Goal: Task Accomplishment & Management: Use online tool/utility

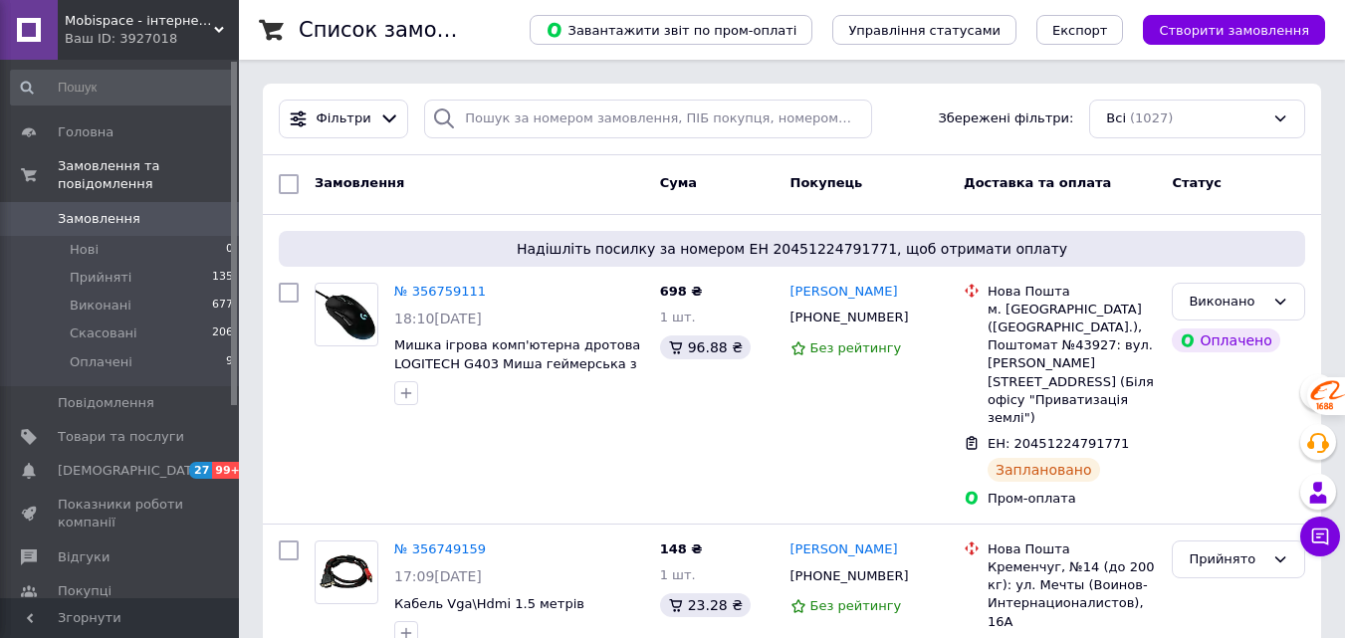
click at [187, 50] on div "Mobispace - інтернет-магазин електроніки Ваш ID: 3927018" at bounding box center [148, 30] width 181 height 60
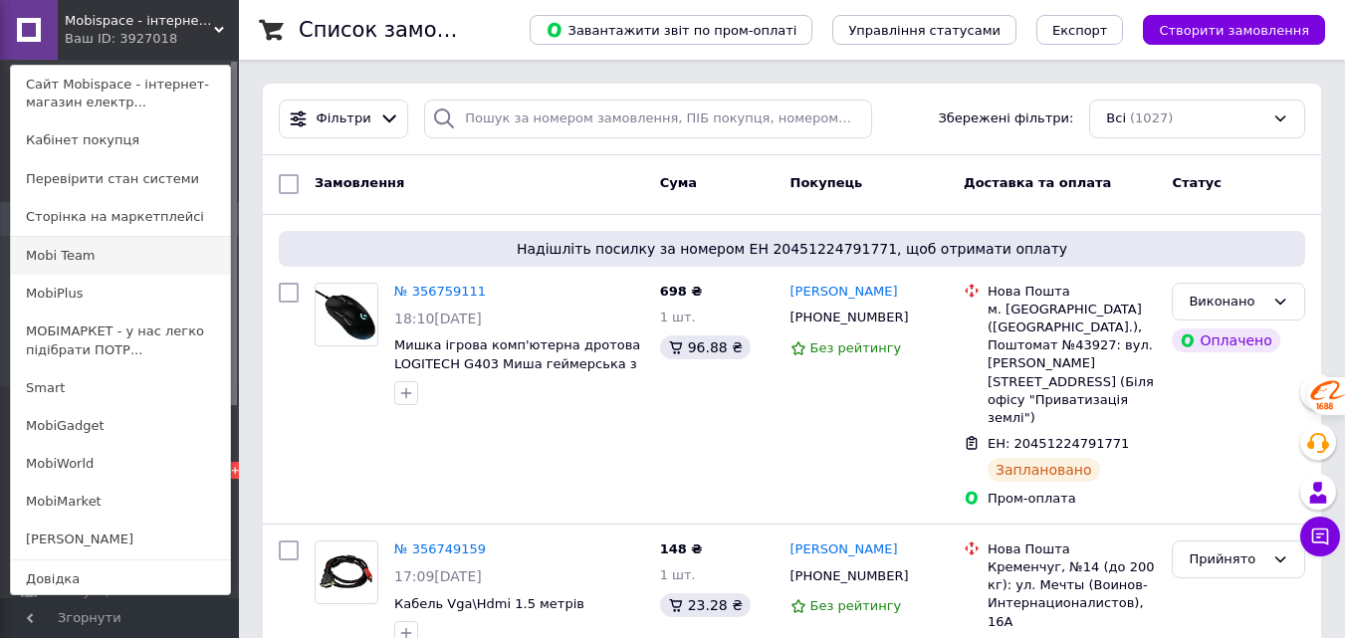
click at [94, 255] on link "Mobi Team" at bounding box center [120, 256] width 219 height 38
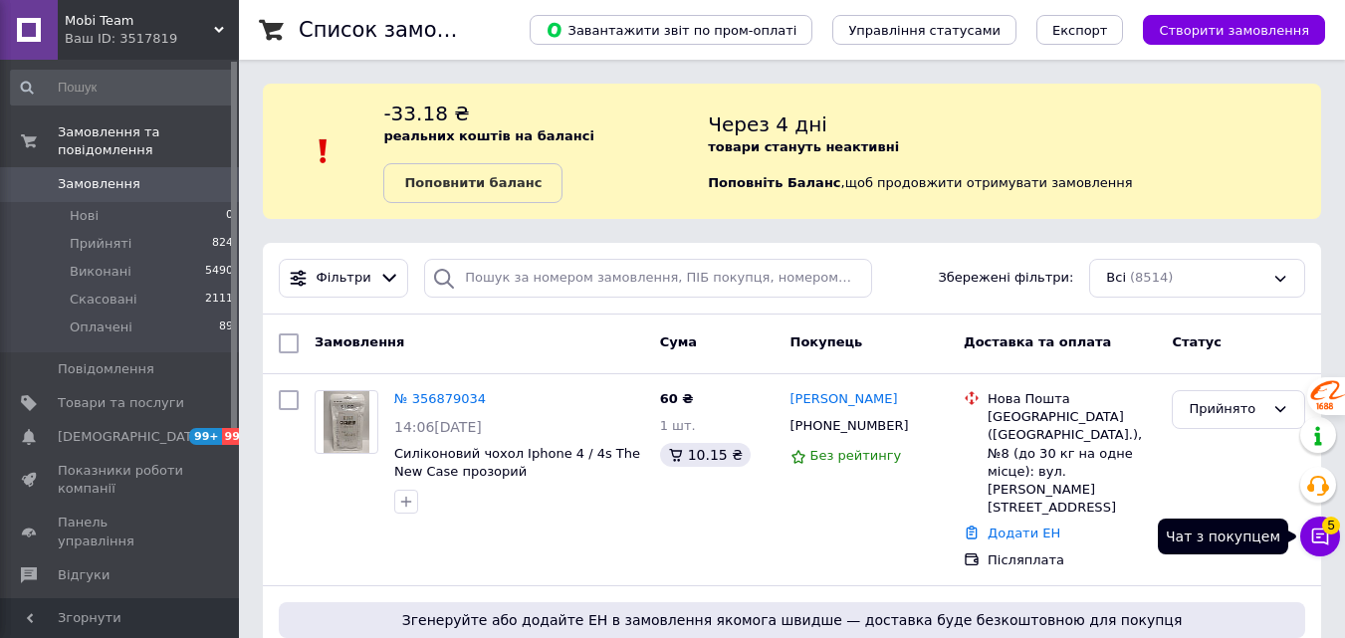
click at [1327, 544] on icon at bounding box center [1320, 537] width 17 height 17
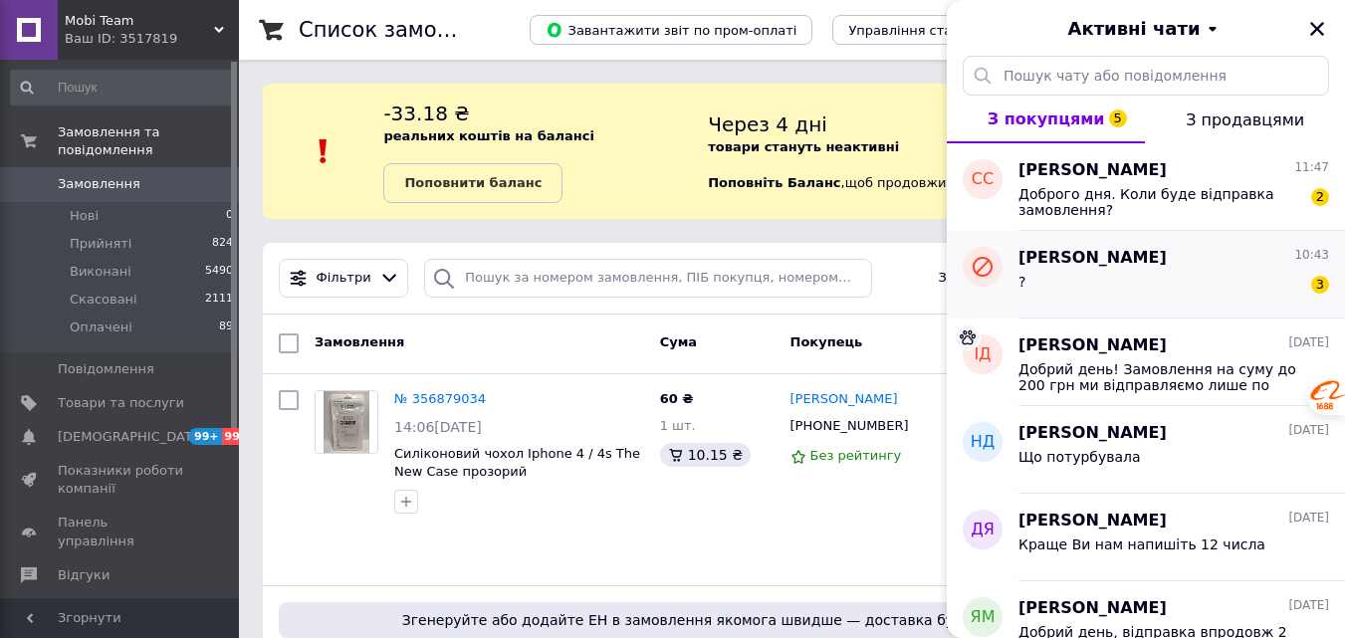
click at [1189, 270] on div "? 3" at bounding box center [1173, 286] width 311 height 32
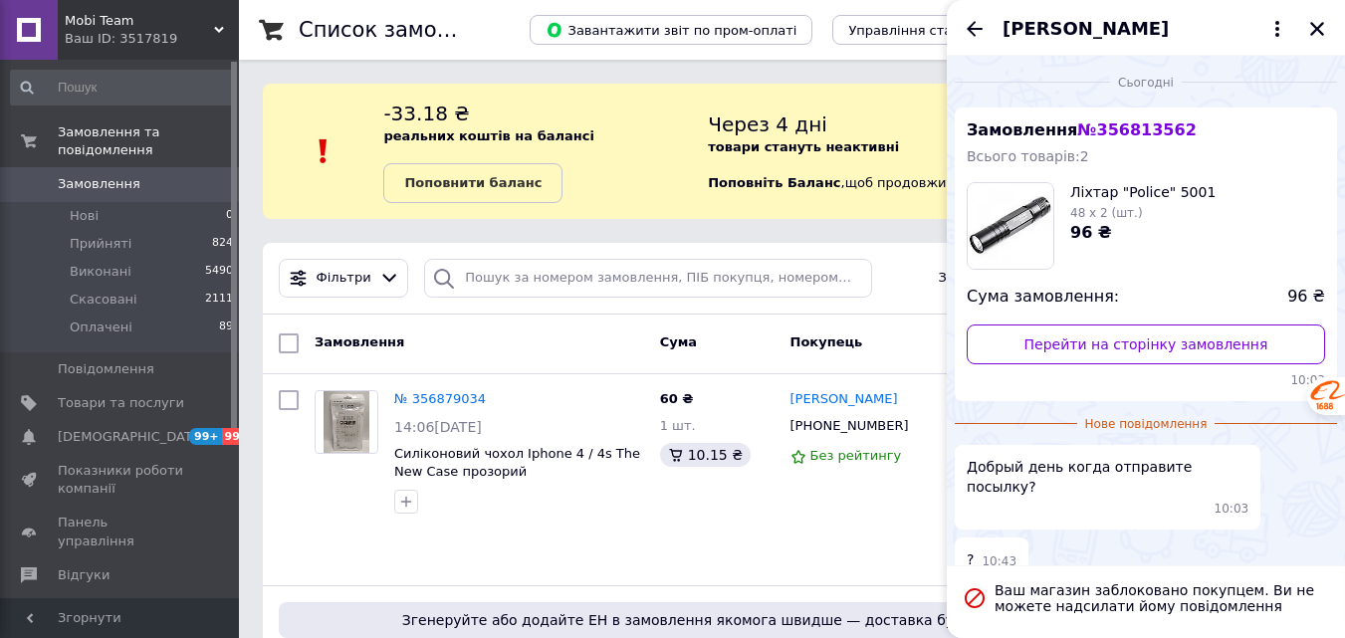
scroll to position [5, 0]
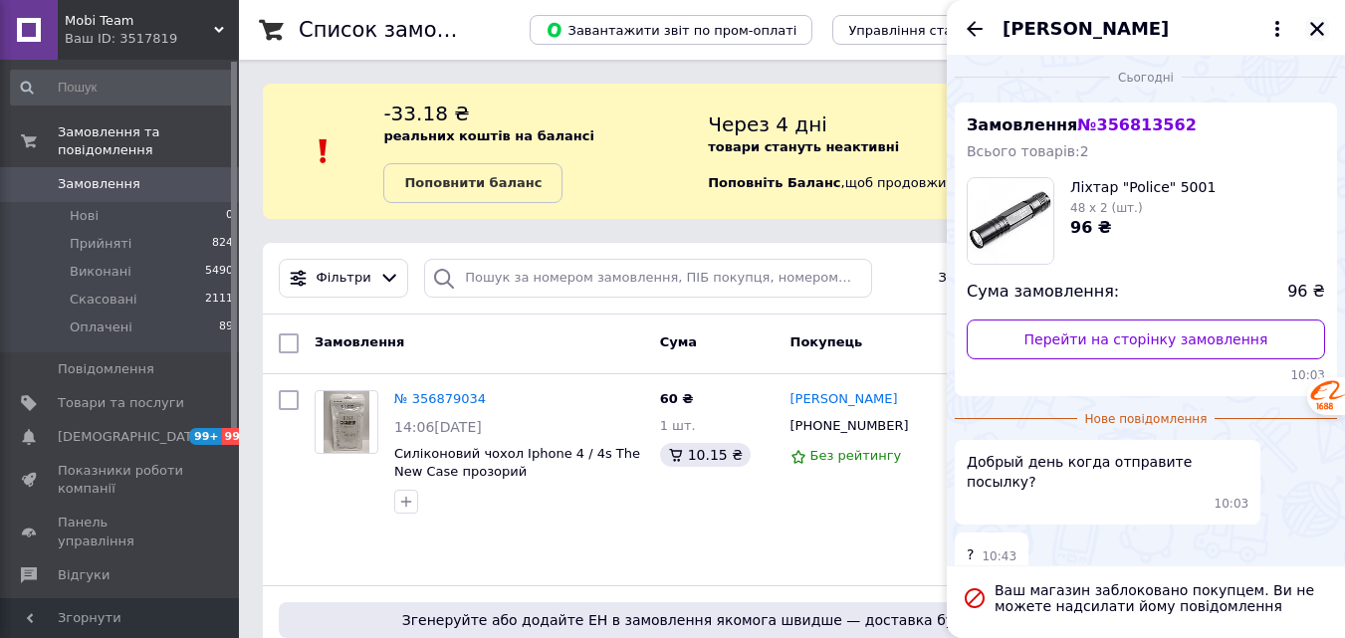
click at [1316, 26] on icon "Закрити" at bounding box center [1317, 29] width 18 height 18
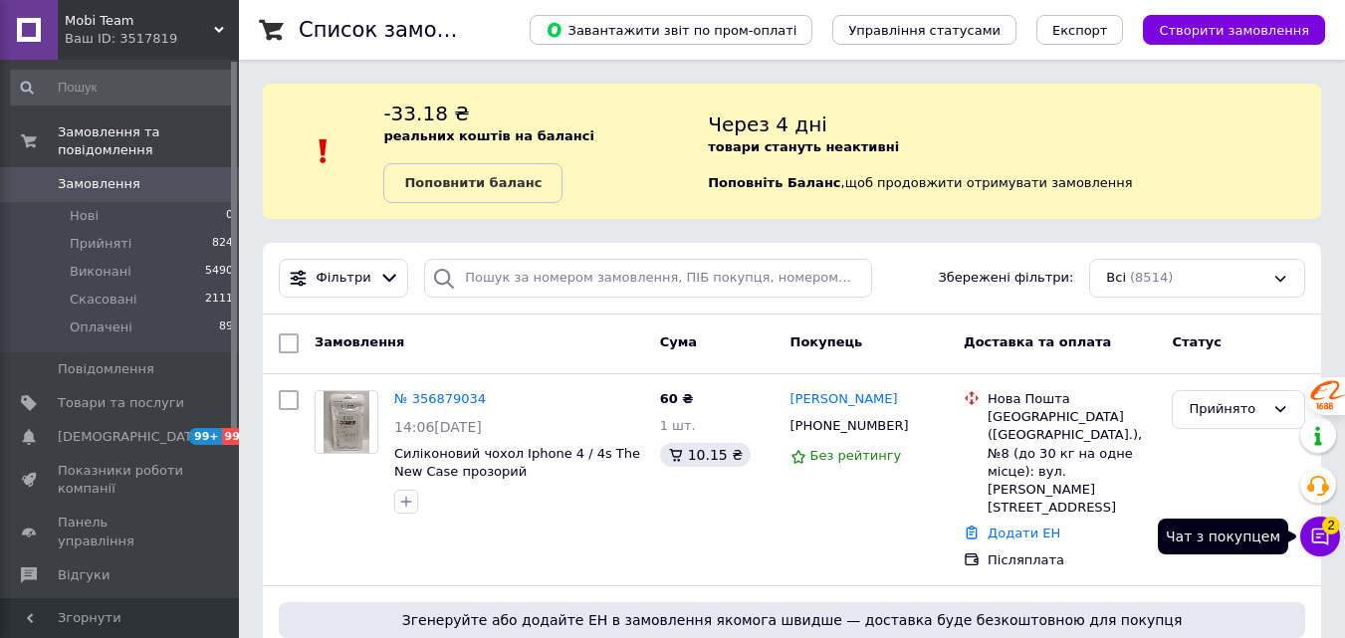
click at [1315, 540] on icon at bounding box center [1320, 537] width 20 height 20
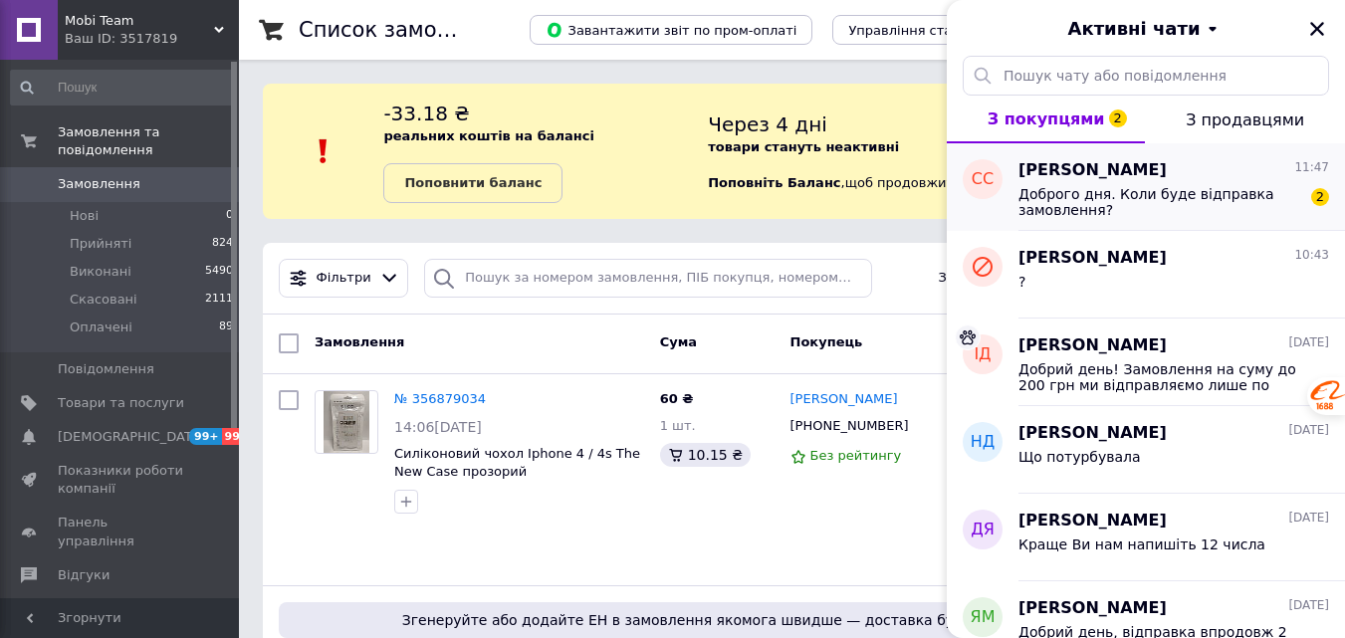
click at [1176, 201] on span "Доброго дня. Коли буде відправка замовлення?" at bounding box center [1159, 202] width 283 height 32
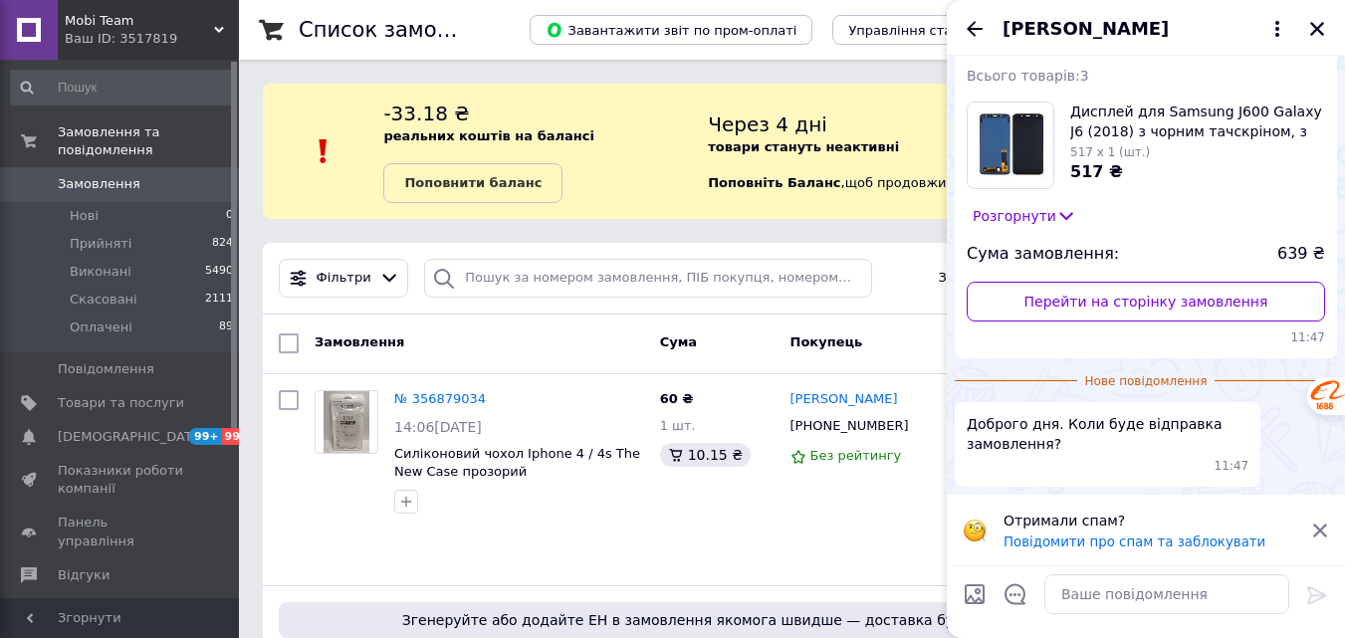
scroll to position [0, 0]
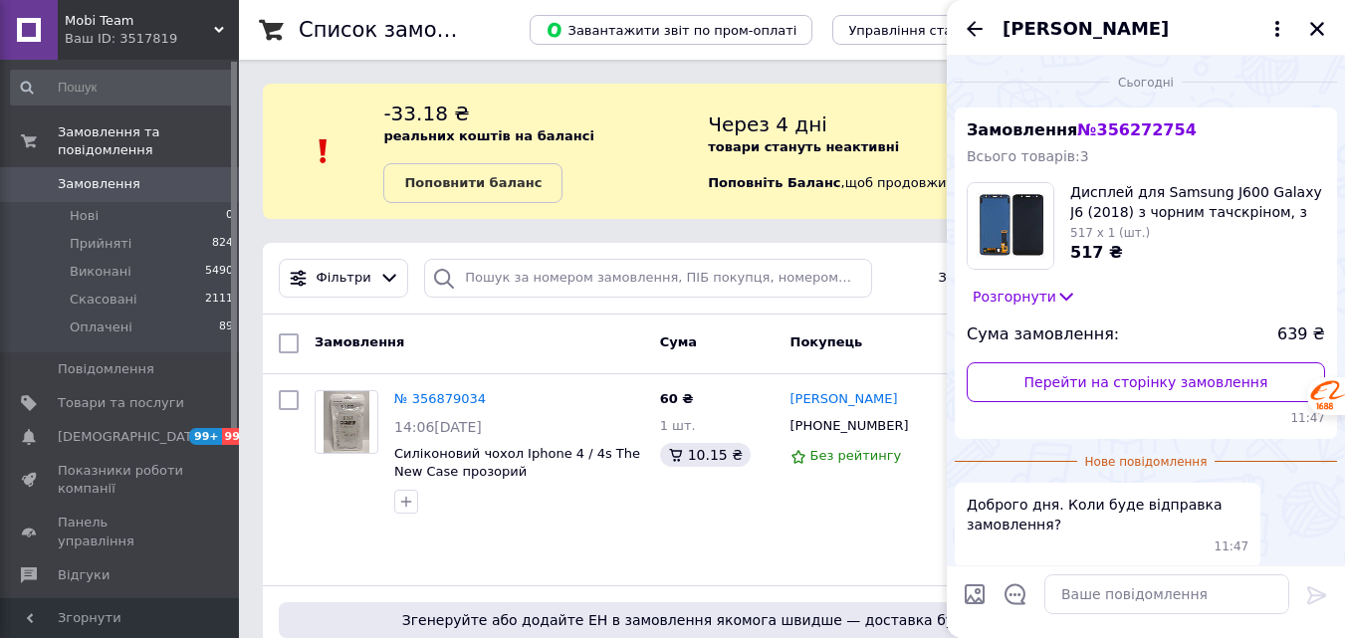
click at [1117, 120] on span "№ 356272754" at bounding box center [1136, 129] width 118 height 19
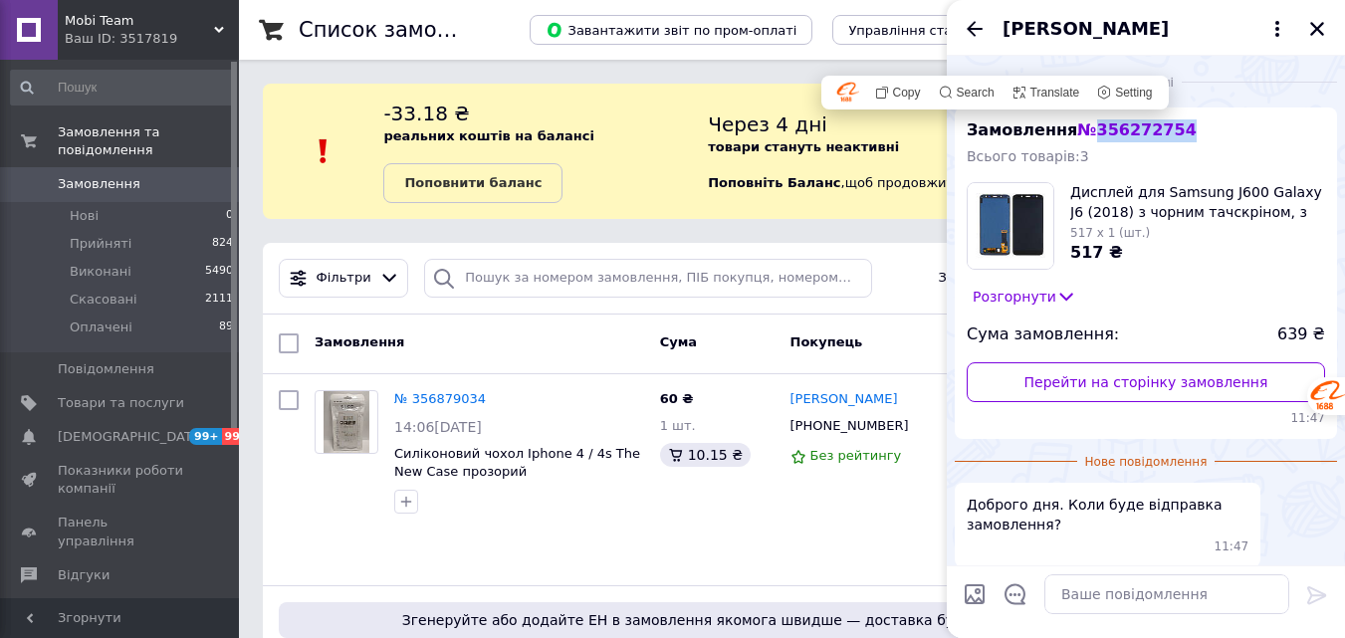
copy span "356272754"
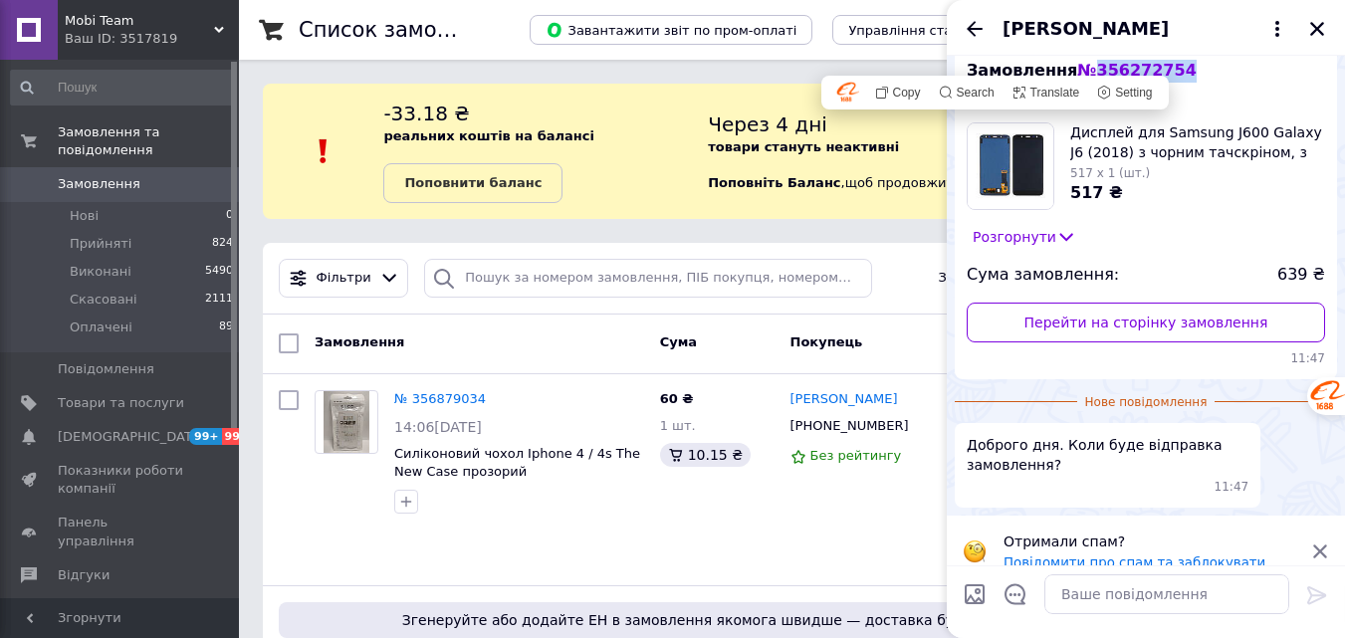
scroll to position [83, 0]
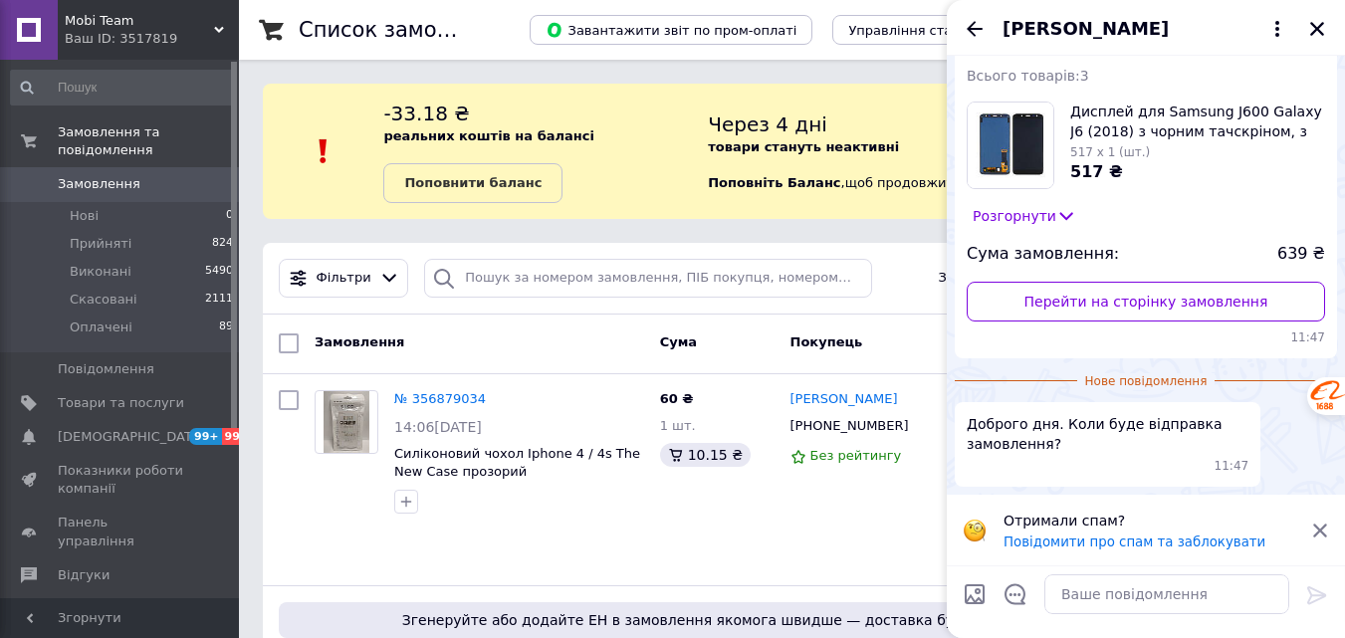
click at [1323, 534] on icon at bounding box center [1320, 531] width 14 height 14
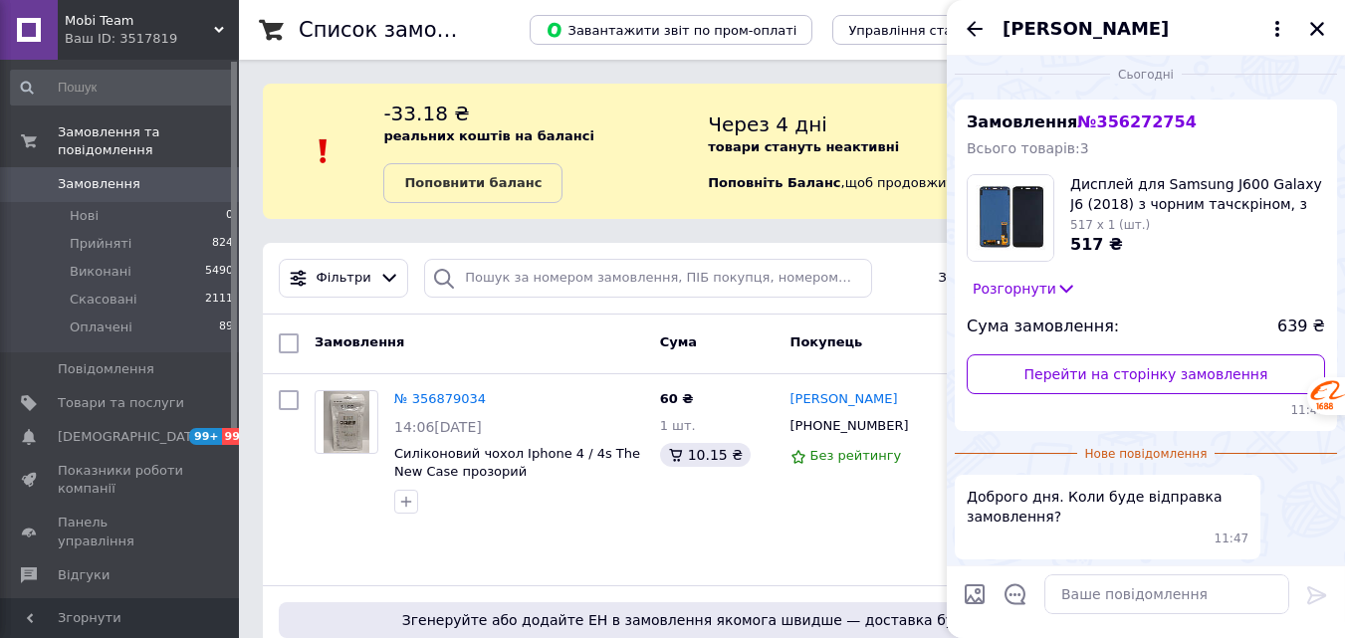
scroll to position [10, 0]
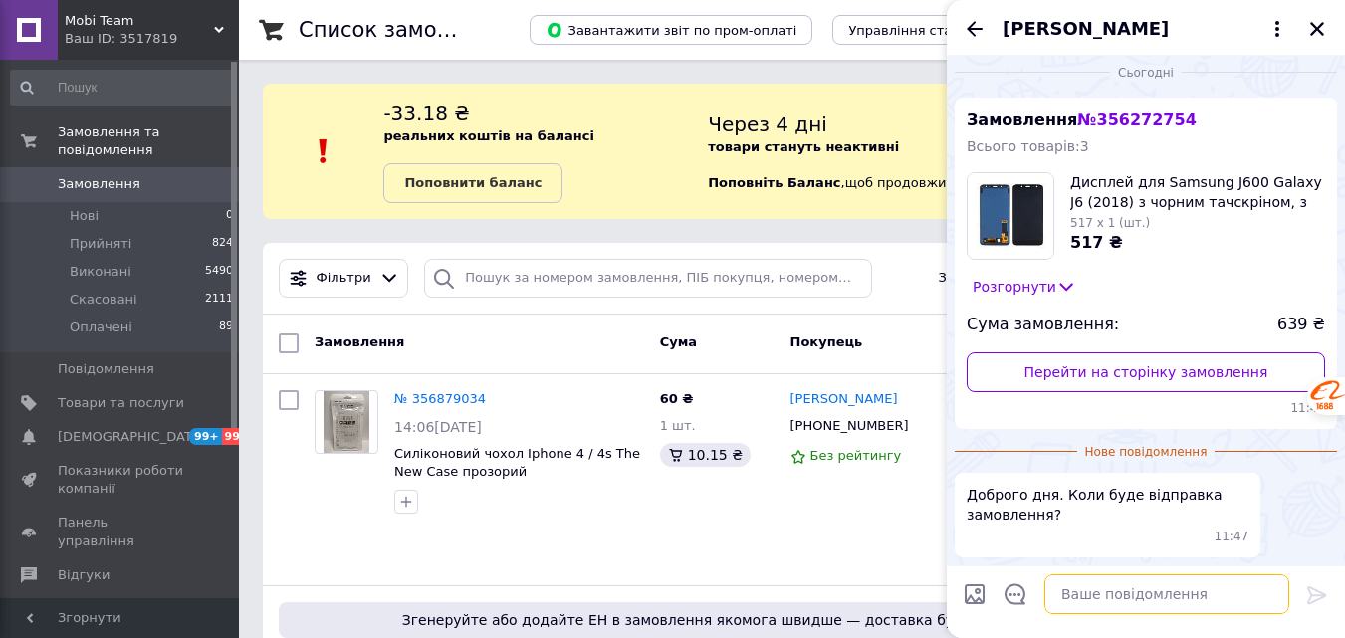
click at [1118, 594] on textarea at bounding box center [1166, 594] width 245 height 40
type textarea "доброго дня! спілкувались)"
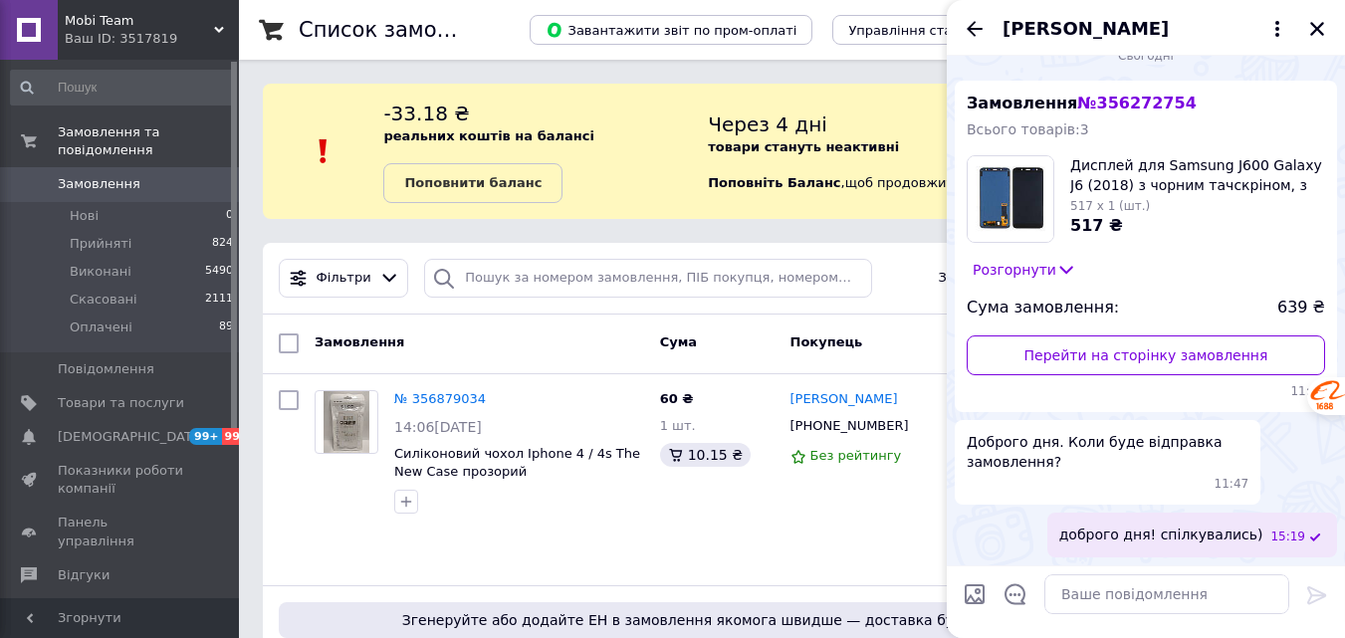
click at [1324, 34] on icon "Закрити" at bounding box center [1317, 29] width 18 height 18
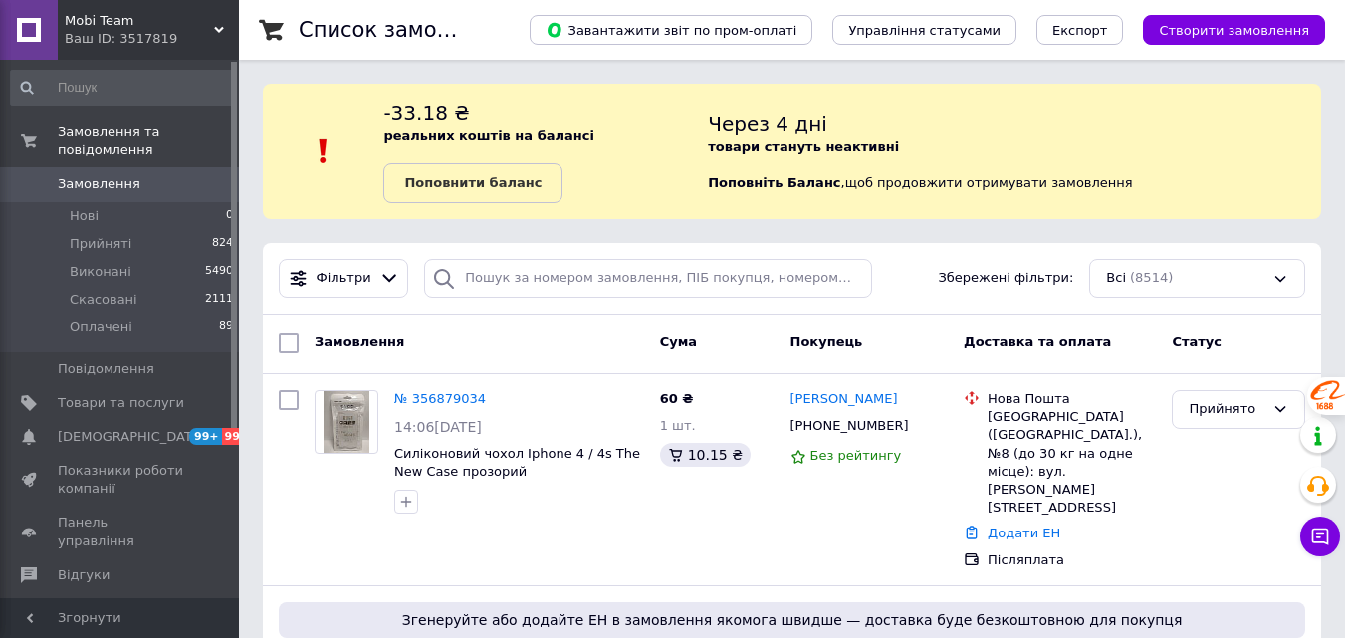
click at [208, 26] on span "Mobi Team" at bounding box center [139, 21] width 149 height 18
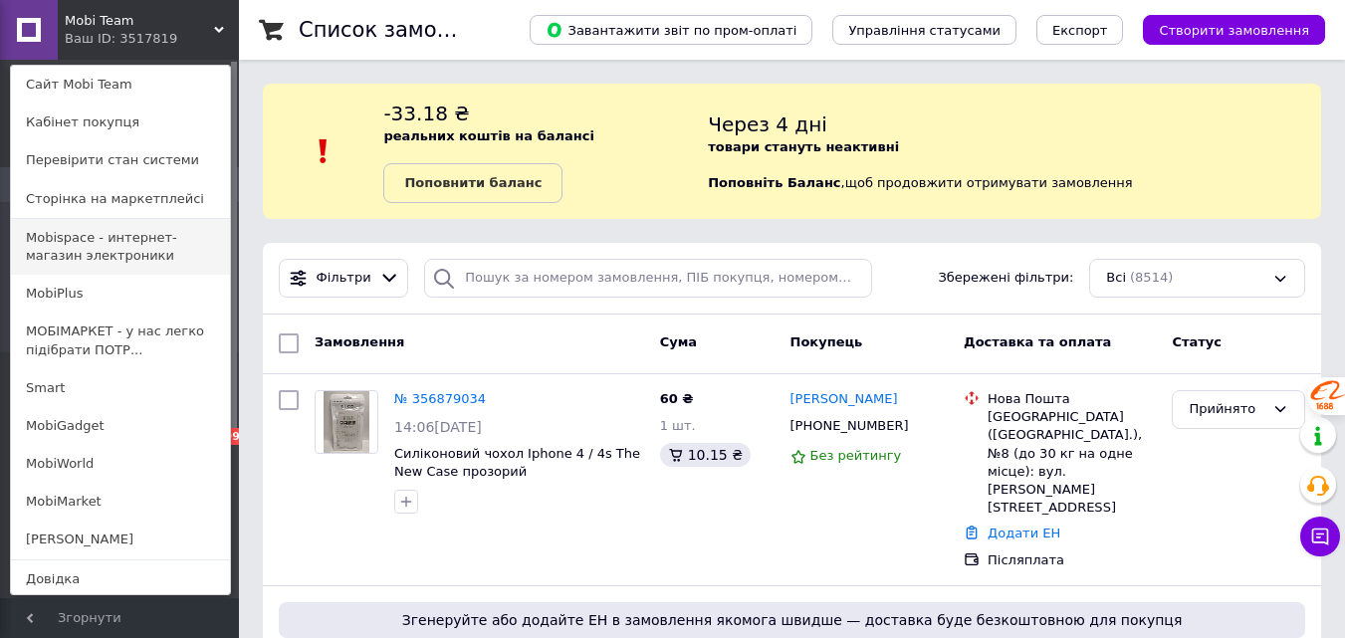
click at [110, 239] on link "Mobispace - интернет-магазин электроники" at bounding box center [120, 247] width 219 height 56
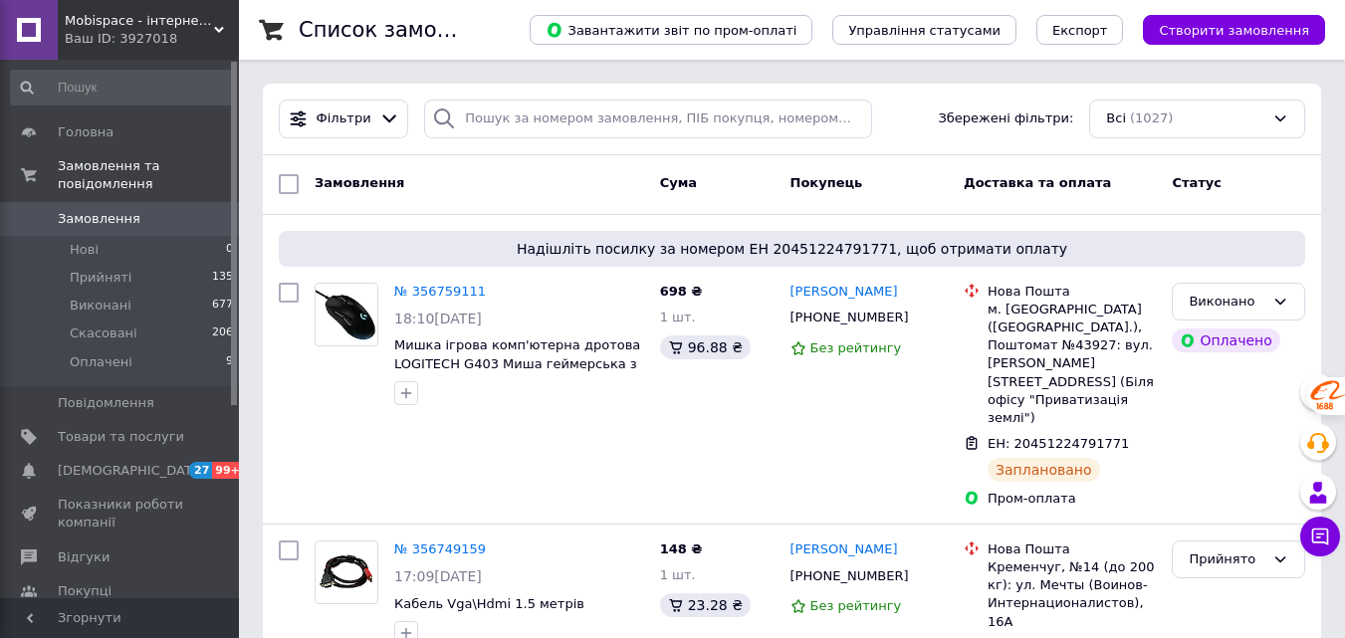
click at [156, 47] on div "Ваш ID: 3927018" at bounding box center [152, 39] width 174 height 18
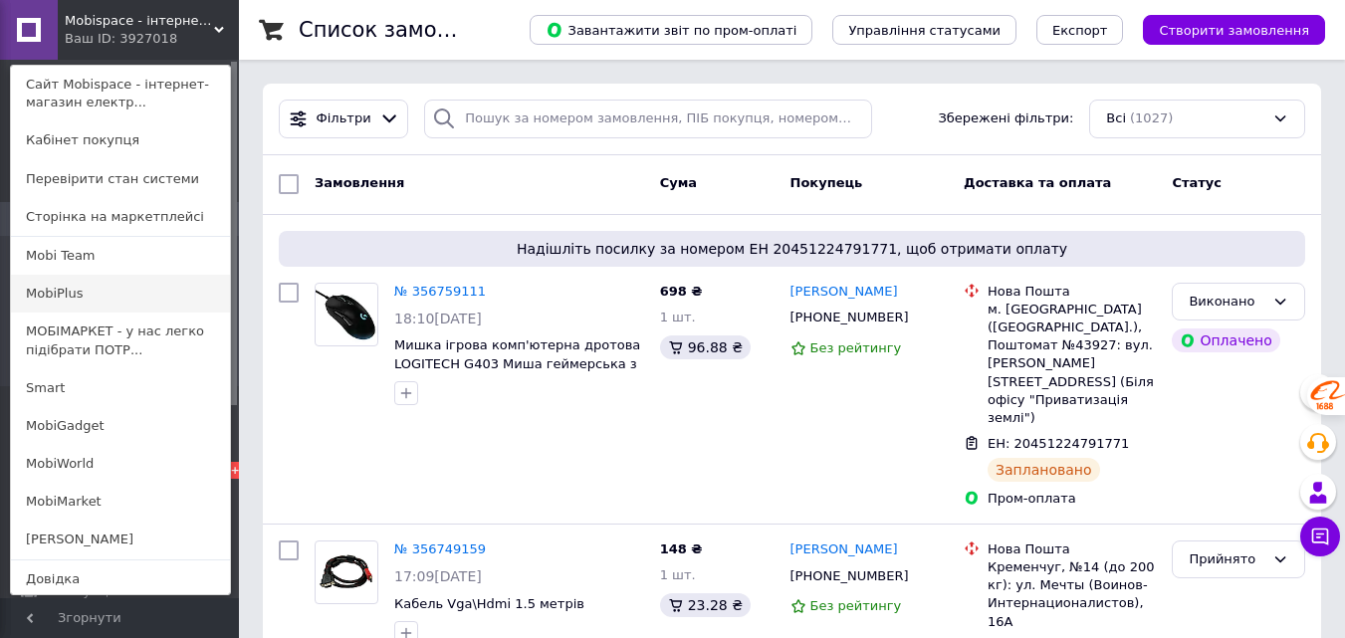
click at [86, 293] on link "MobiPlus" at bounding box center [120, 294] width 219 height 38
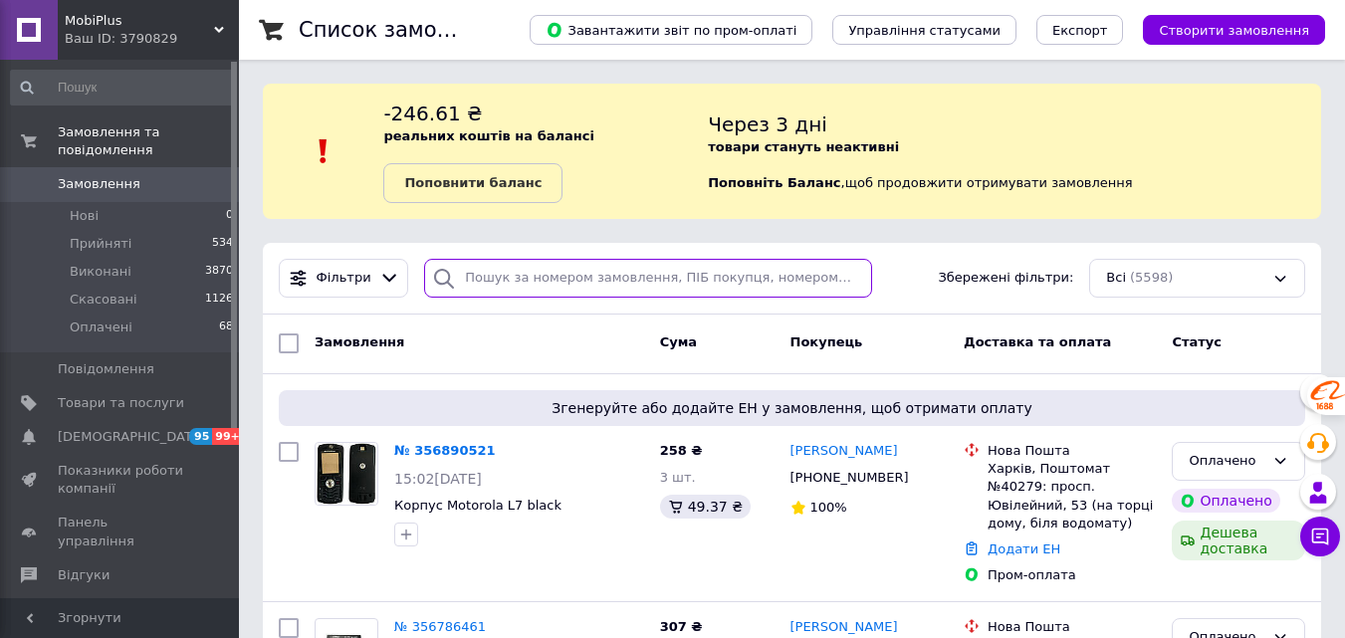
click at [500, 289] on input "search" at bounding box center [647, 278] width 447 height 39
paste input "PR356890521"
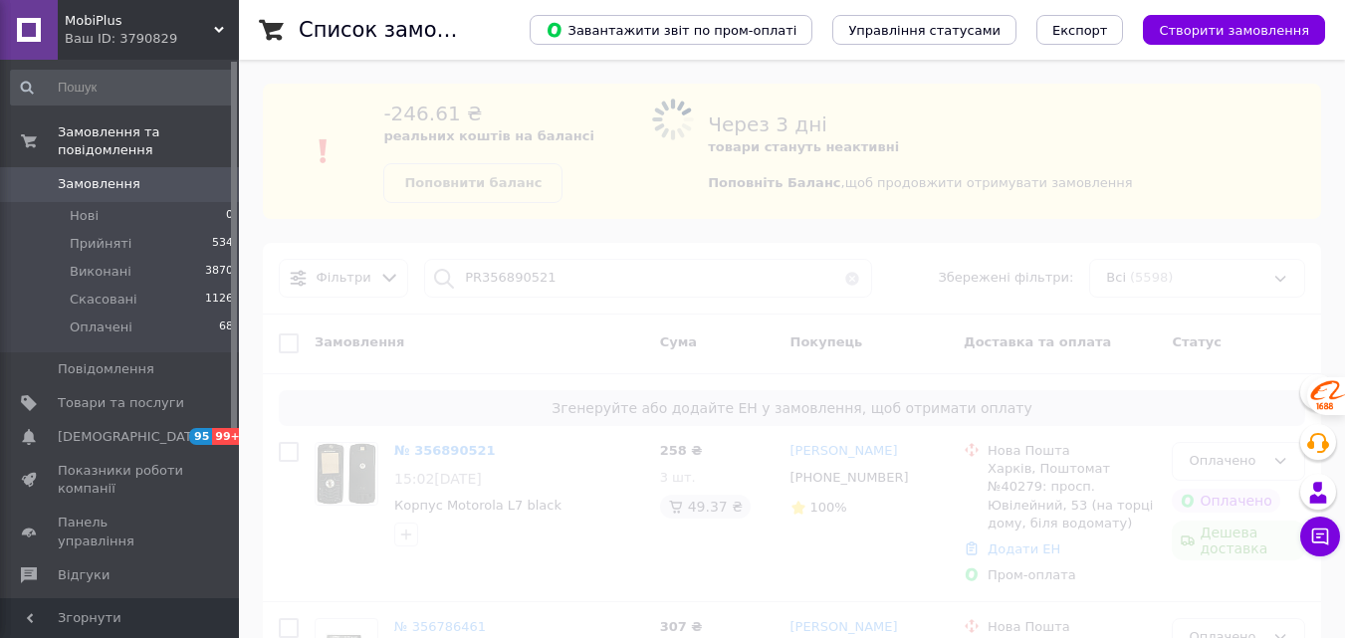
click at [473, 278] on span at bounding box center [672, 319] width 1345 height 638
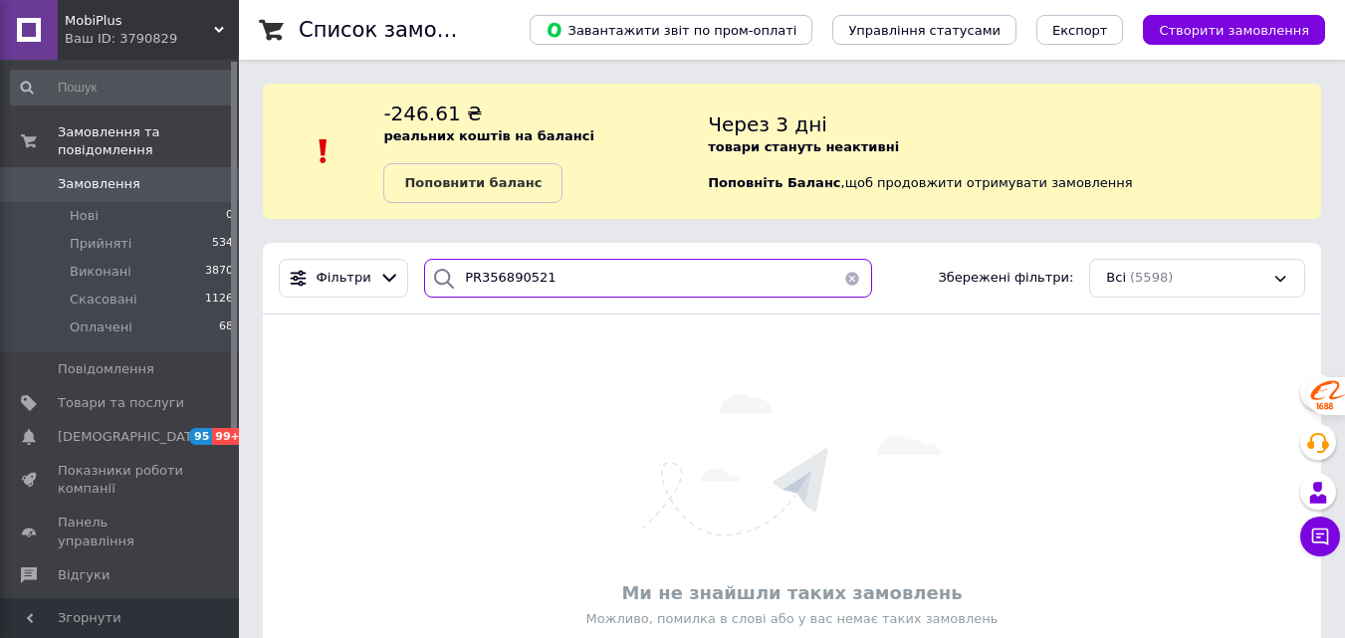
click at [469, 284] on input "PR356890521" at bounding box center [647, 278] width 447 height 39
type input "356890521"
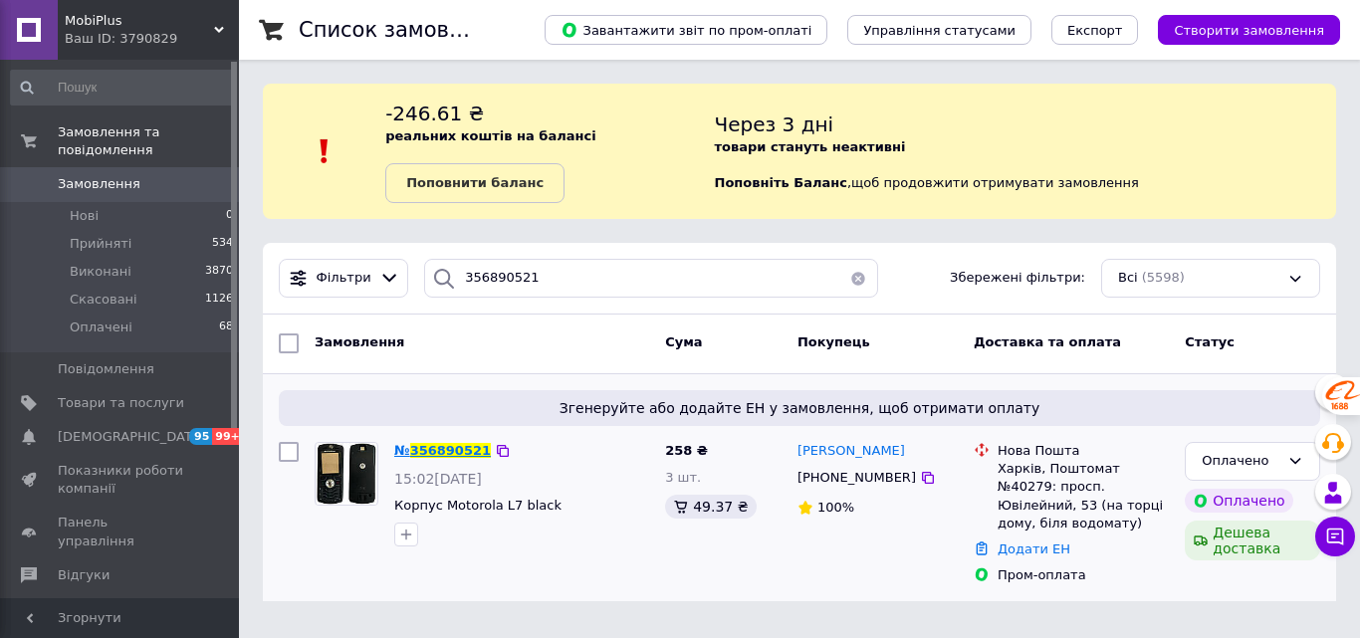
click at [442, 446] on span "356890521" at bounding box center [450, 450] width 81 height 15
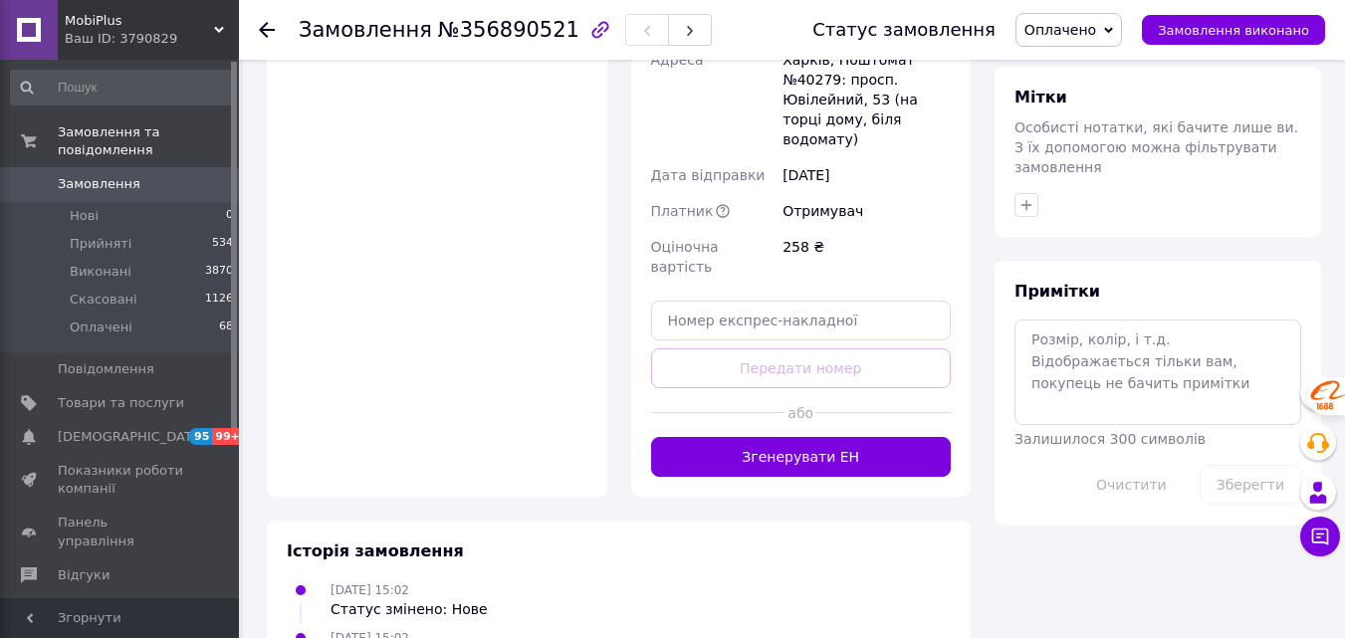
scroll to position [1005, 0]
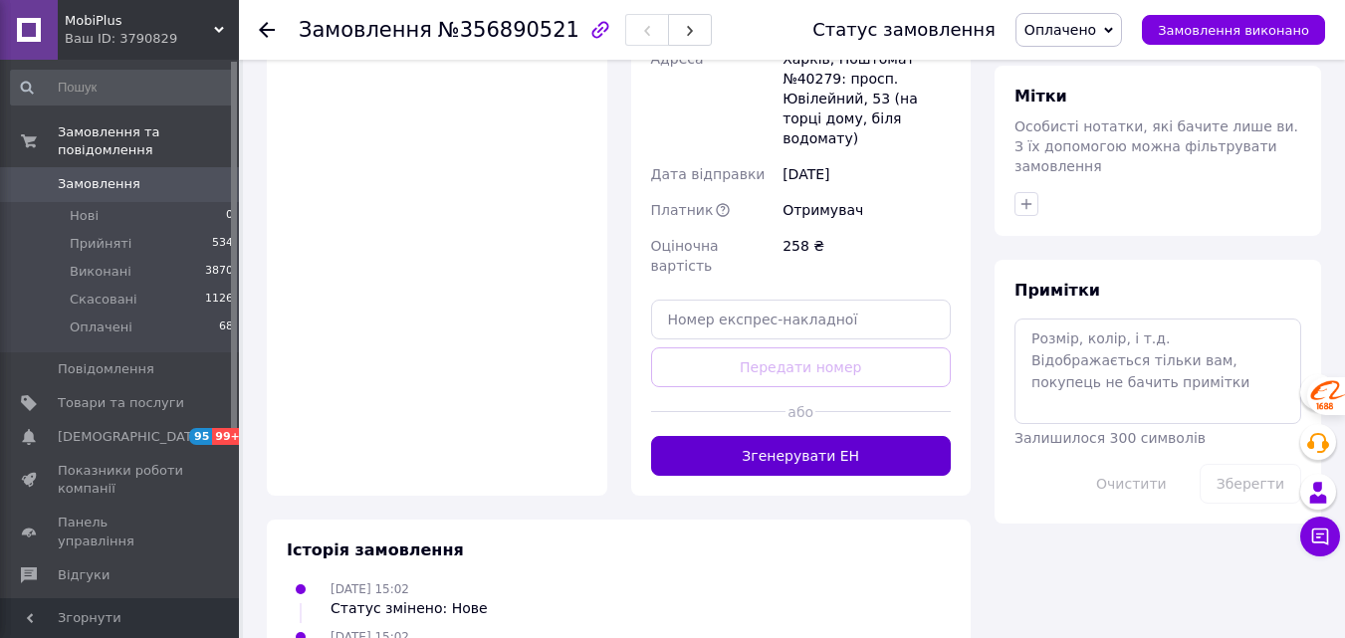
click at [763, 436] on button "Згенерувати ЕН" at bounding box center [801, 456] width 301 height 40
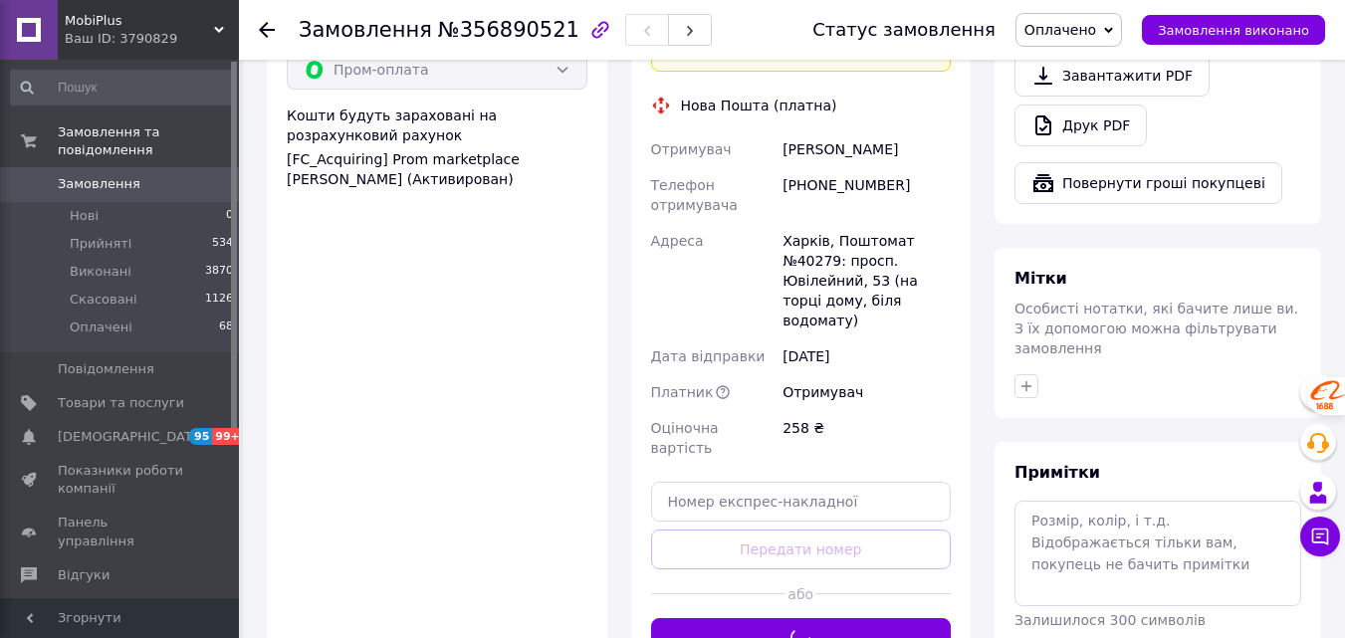
scroll to position [706, 0]
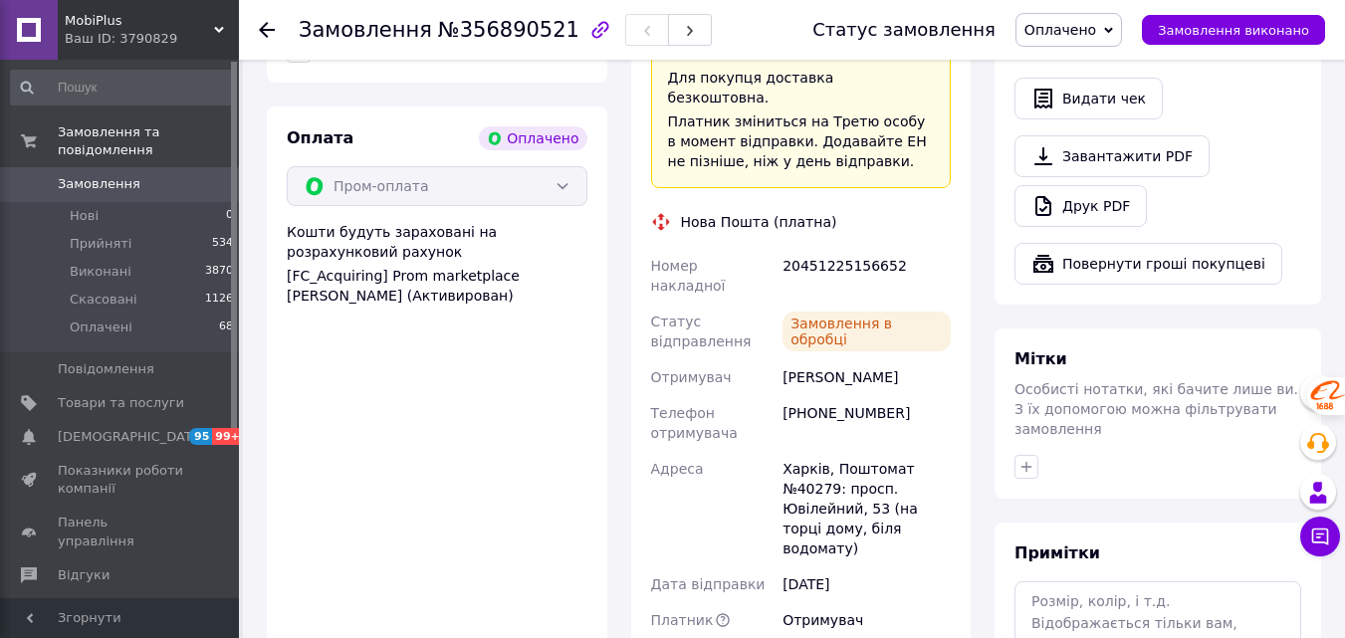
click at [822, 248] on div "20451225156652" at bounding box center [867, 276] width 176 height 56
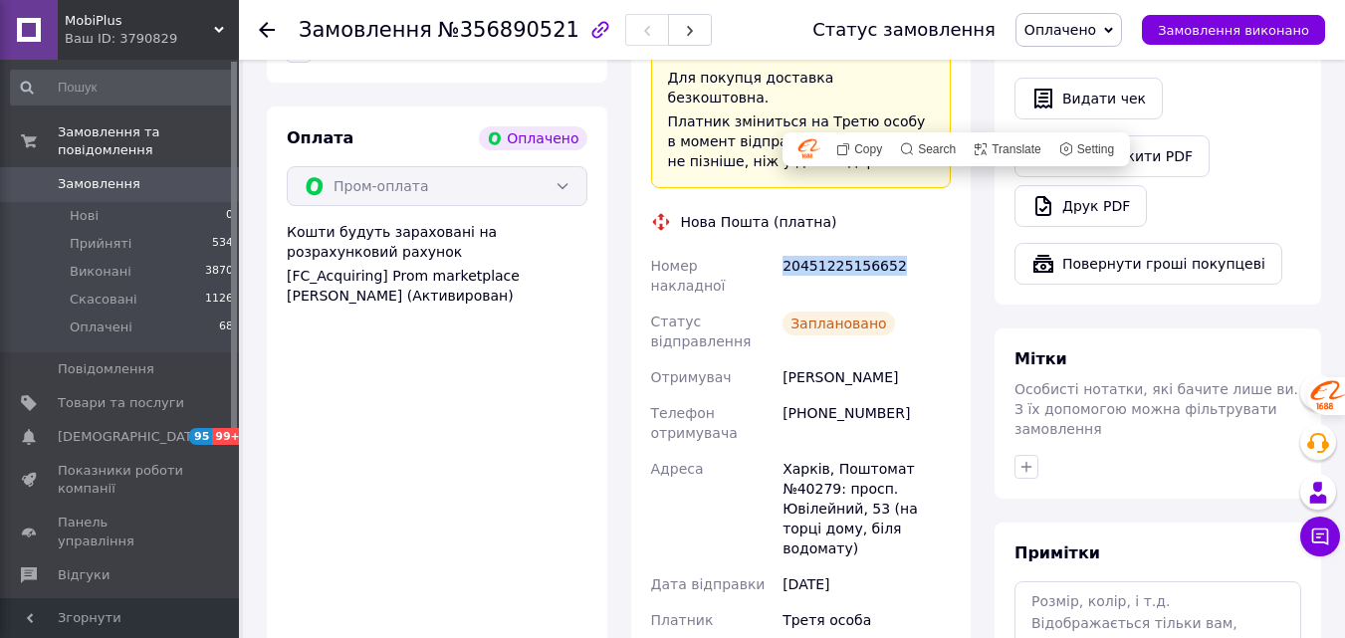
copy div "20451225156652"
